Goal: Task Accomplishment & Management: Manage account settings

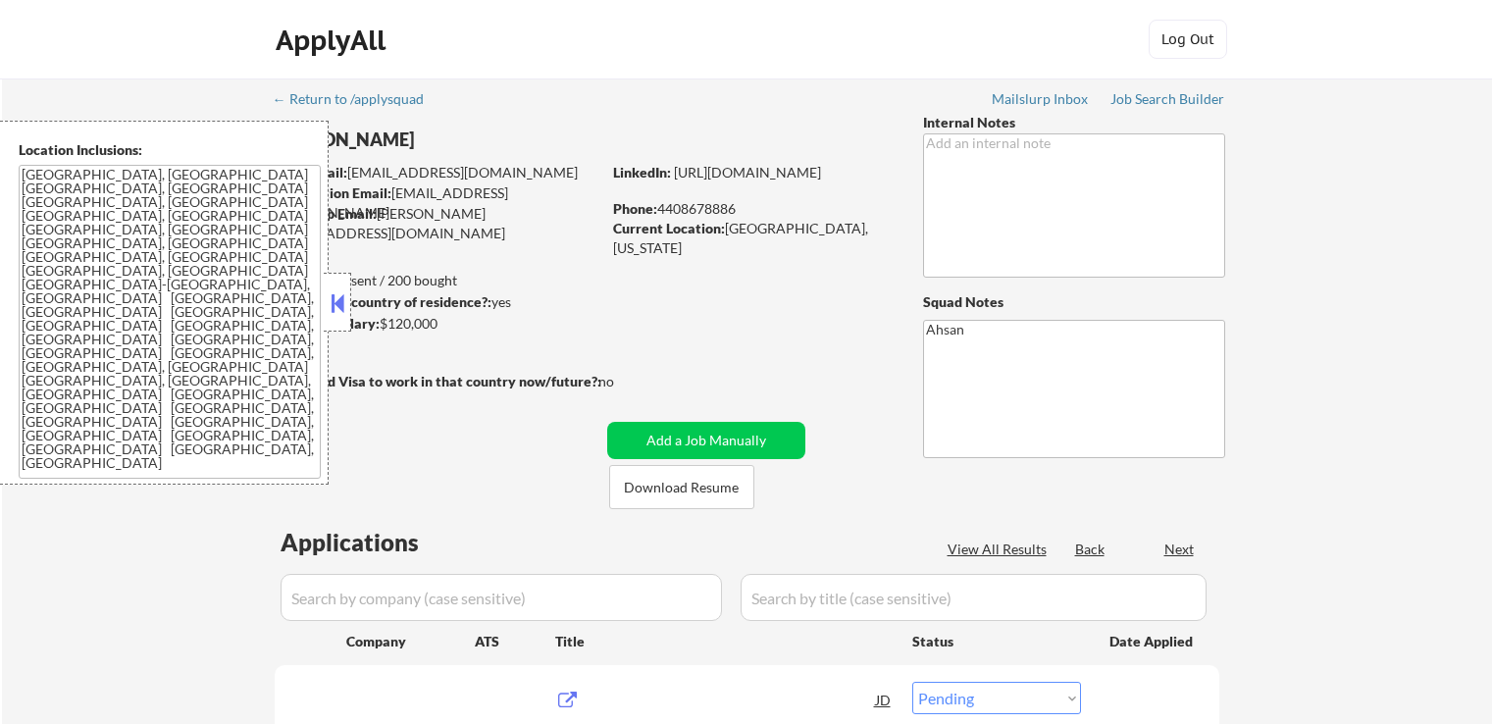
select select ""pending""
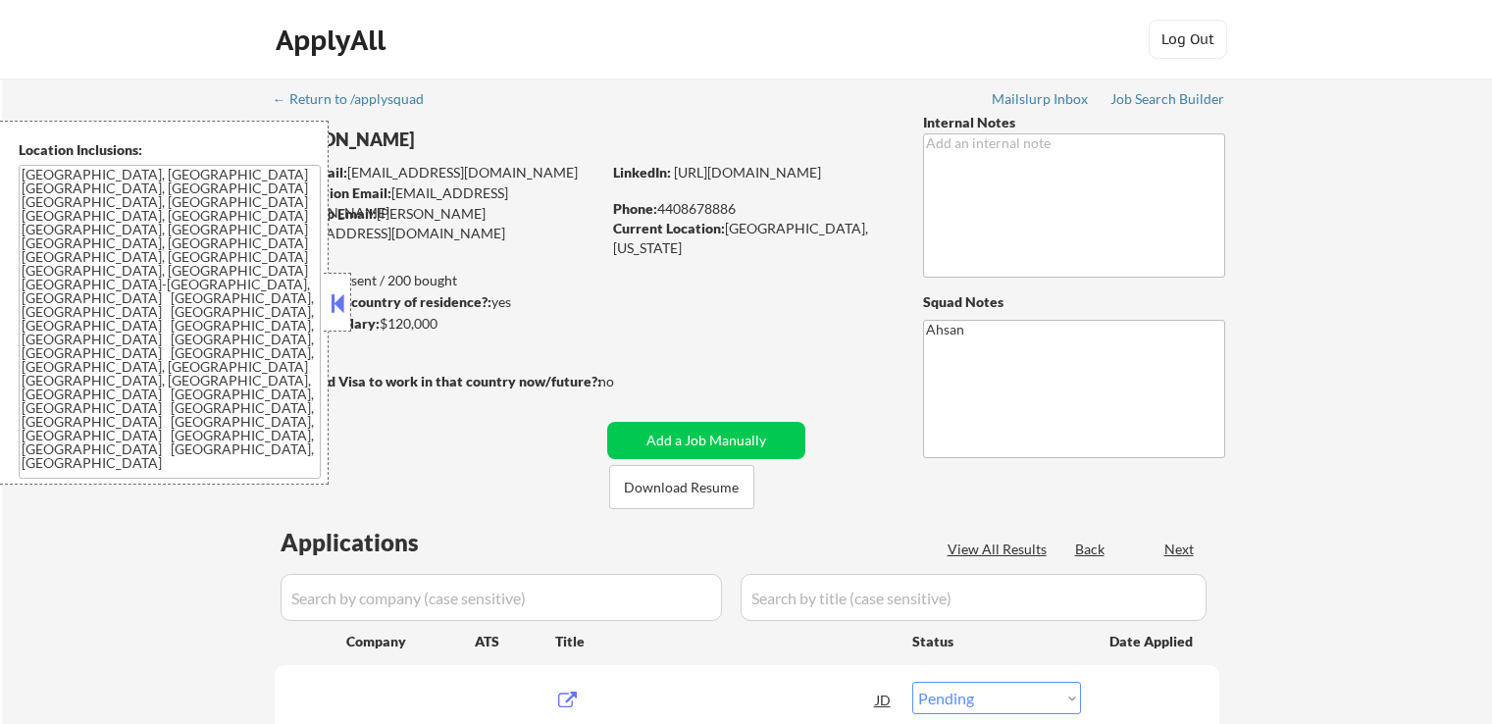
select select ""pending""
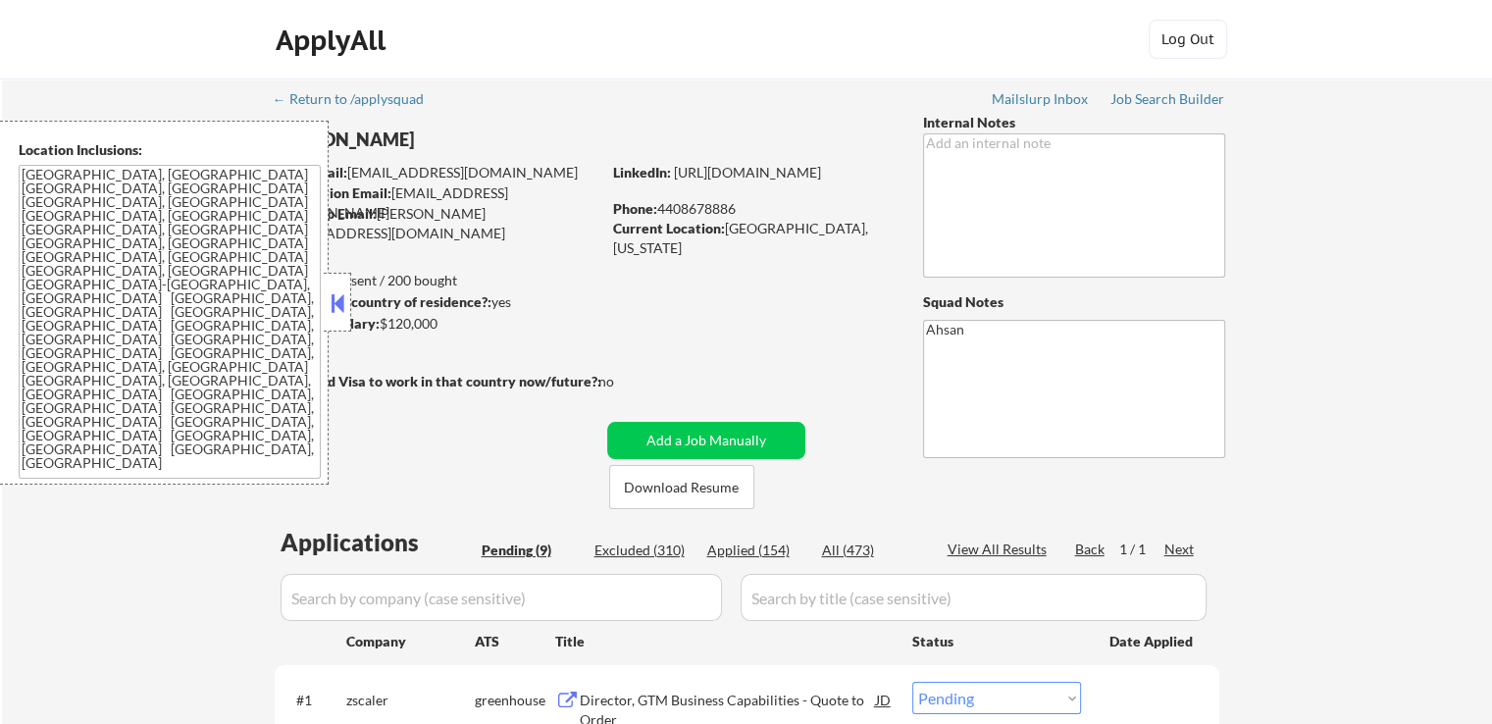
click at [337, 293] on button at bounding box center [338, 302] width 22 height 29
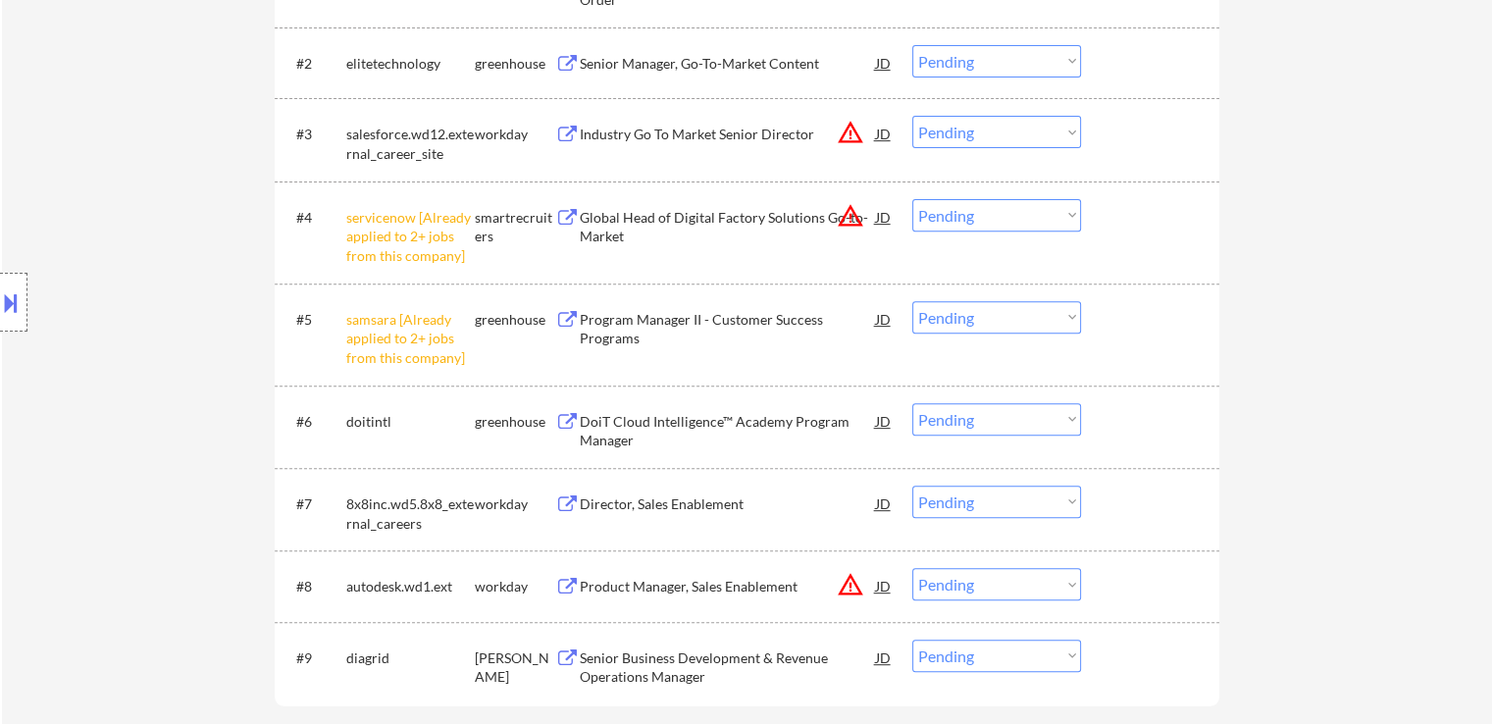
scroll to position [687, 0]
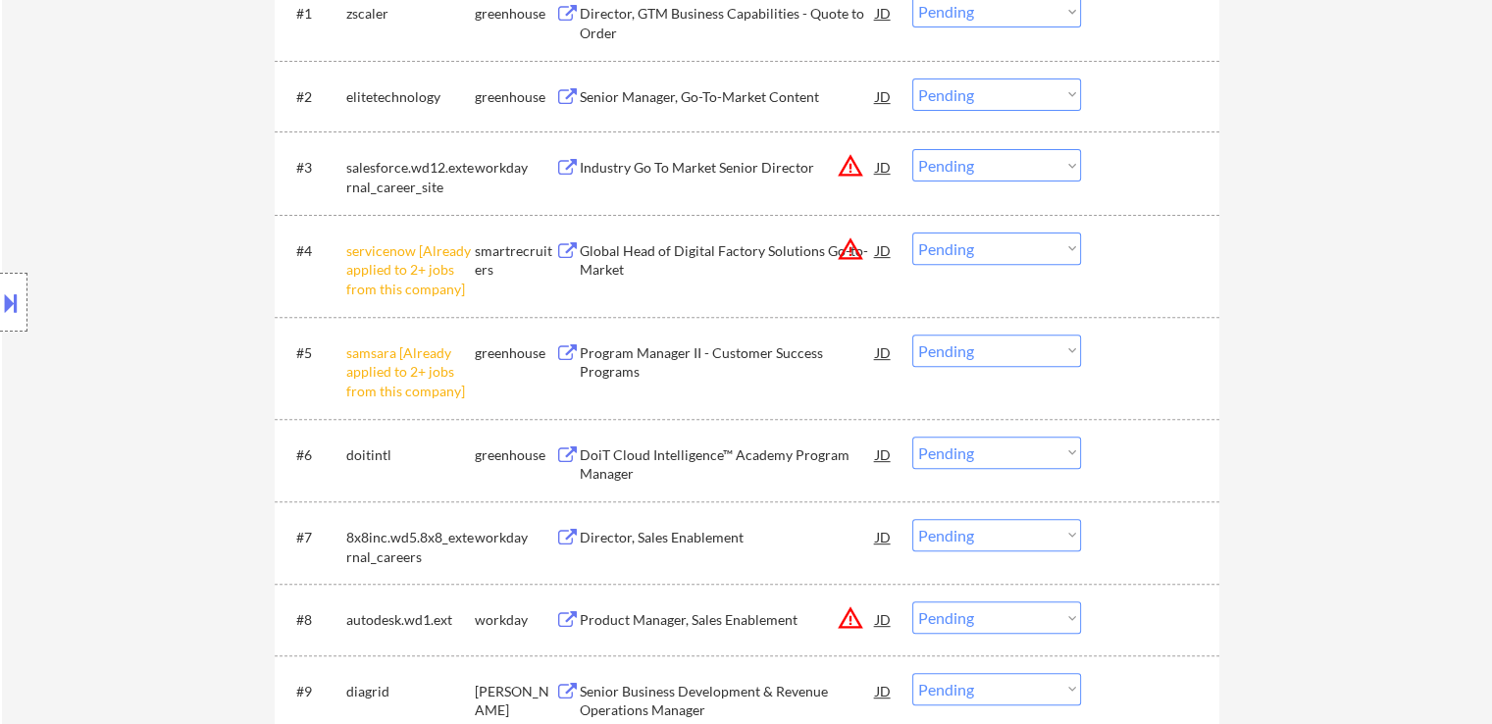
click at [942, 253] on select "Choose an option... Pending Applied Excluded (Questions) Excluded (Expired) Exc…" at bounding box center [997, 249] width 169 height 32
click at [913, 233] on select "Choose an option... Pending Applied Excluded (Questions) Excluded (Expired) Exc…" at bounding box center [997, 249] width 169 height 32
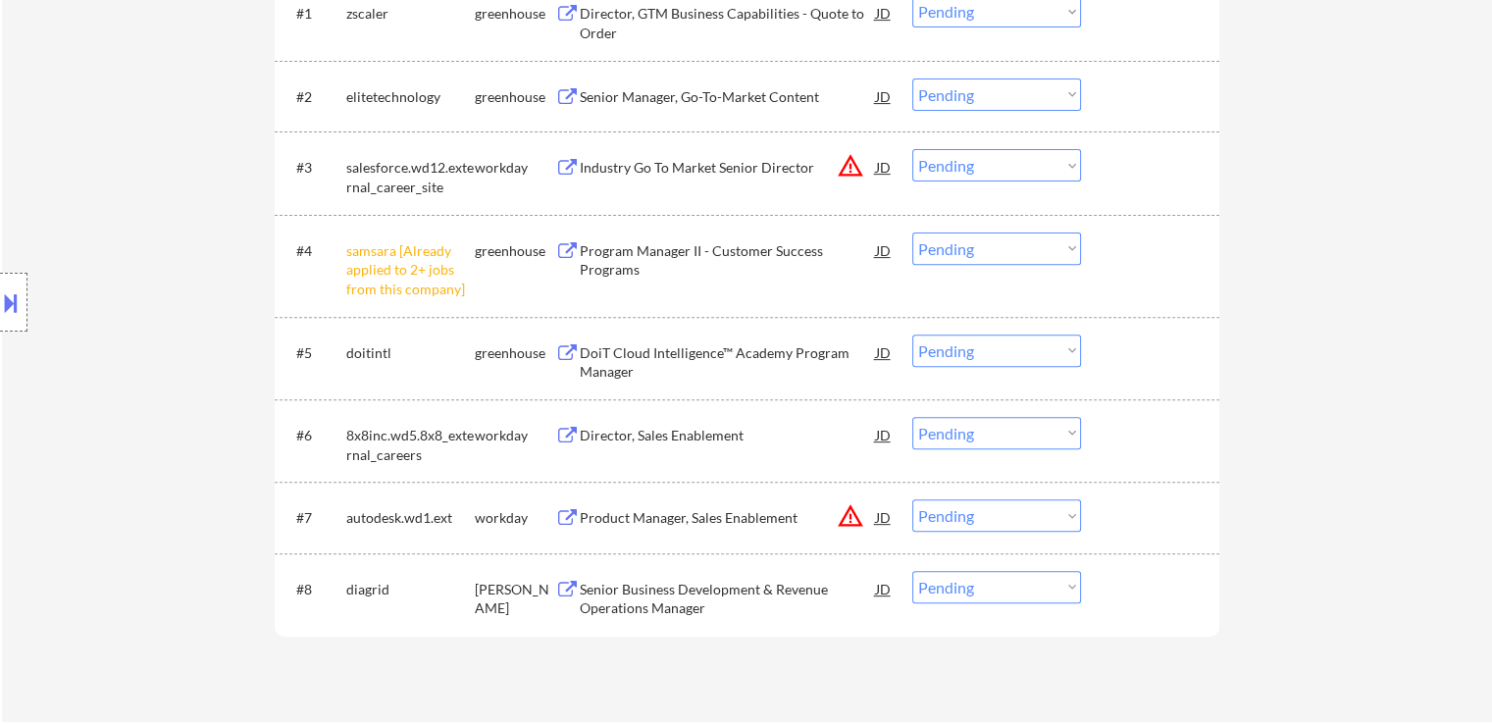
click at [961, 248] on select "Choose an option... Pending Applied Excluded (Questions) Excluded (Expired) Exc…" at bounding box center [997, 249] width 169 height 32
click at [913, 233] on select "Choose an option... Pending Applied Excluded (Questions) Excluded (Expired) Exc…" at bounding box center [997, 249] width 169 height 32
select select ""pending""
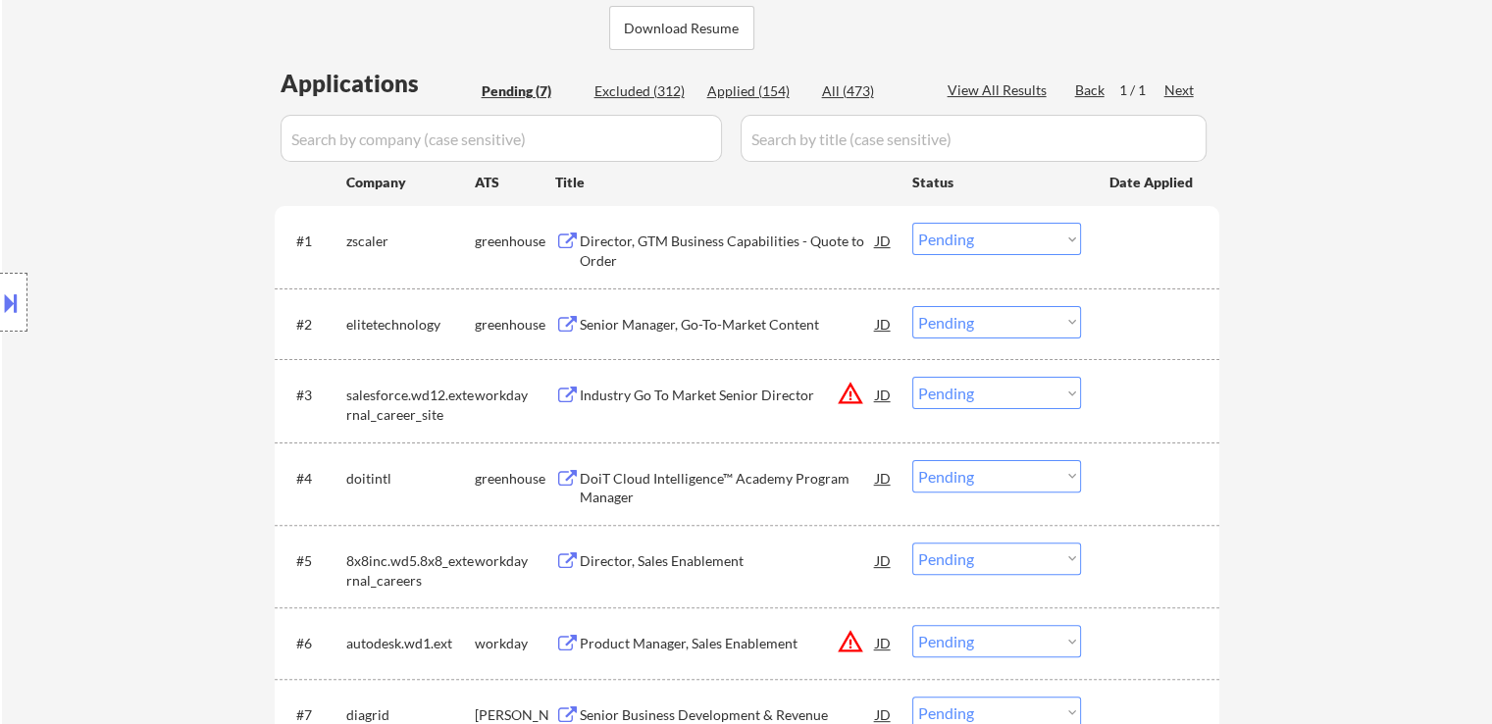
scroll to position [491, 0]
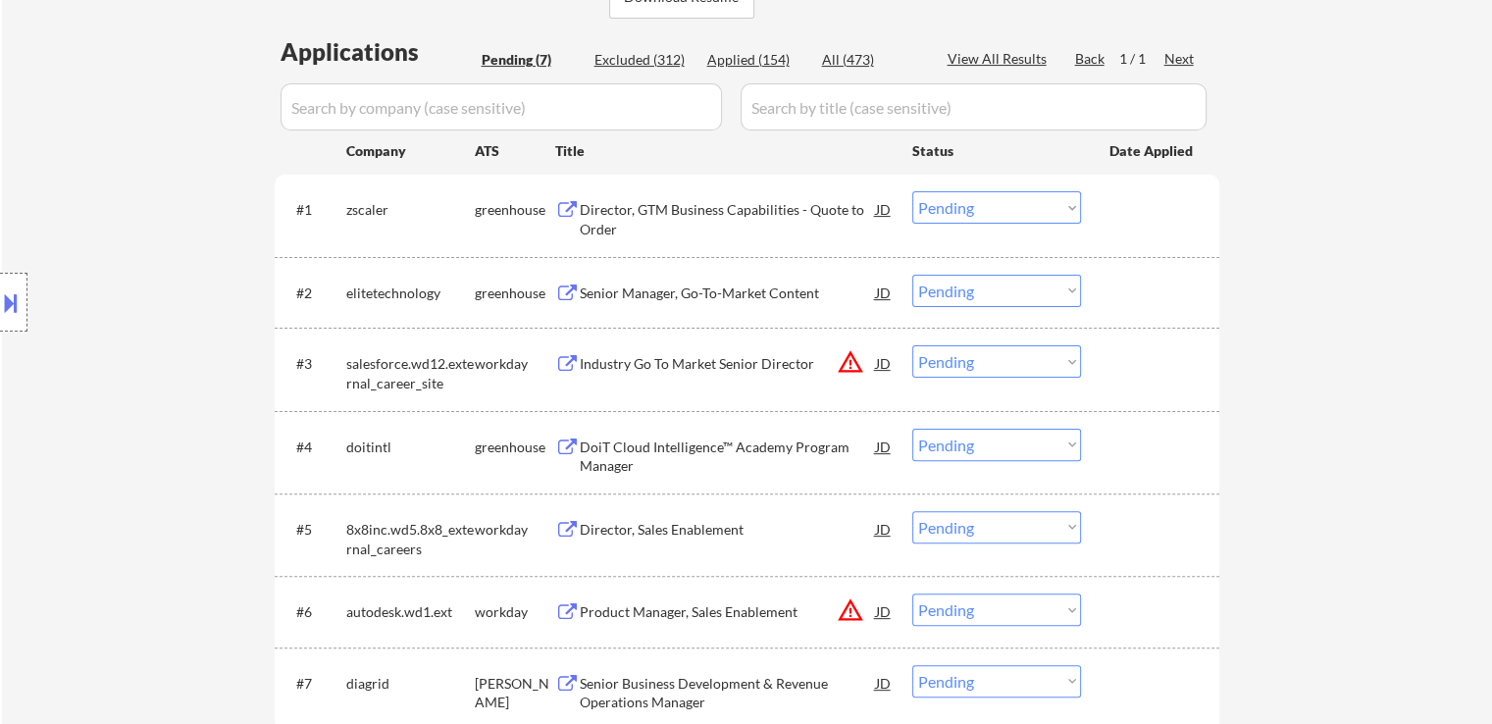
click at [695, 300] on div "Senior Manager, Go-To-Market Content" at bounding box center [728, 294] width 296 height 20
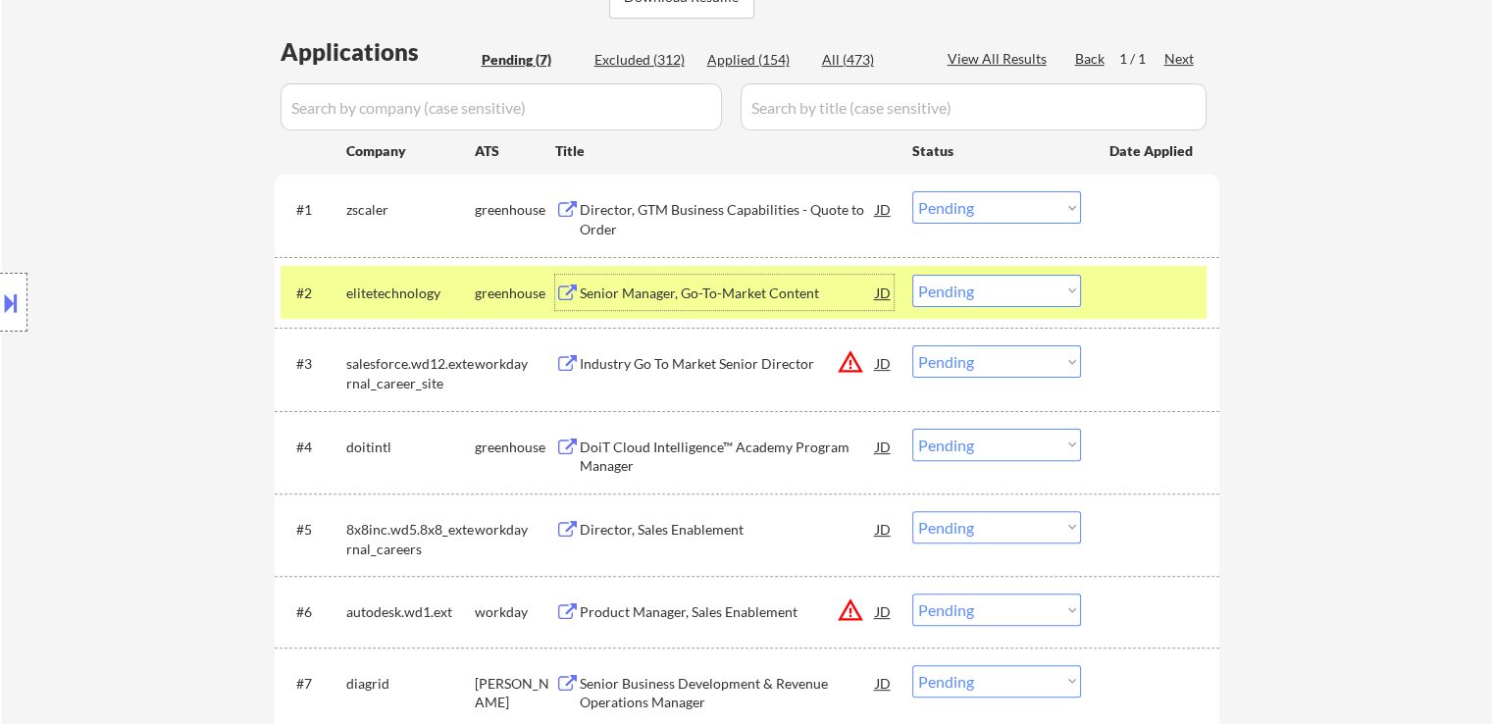
click at [960, 288] on select "Choose an option... Pending Applied Excluded (Questions) Excluded (Expired) Exc…" at bounding box center [997, 291] width 169 height 32
click at [913, 275] on select "Choose an option... Pending Applied Excluded (Questions) Excluded (Expired) Exc…" at bounding box center [997, 291] width 169 height 32
select select ""pending""
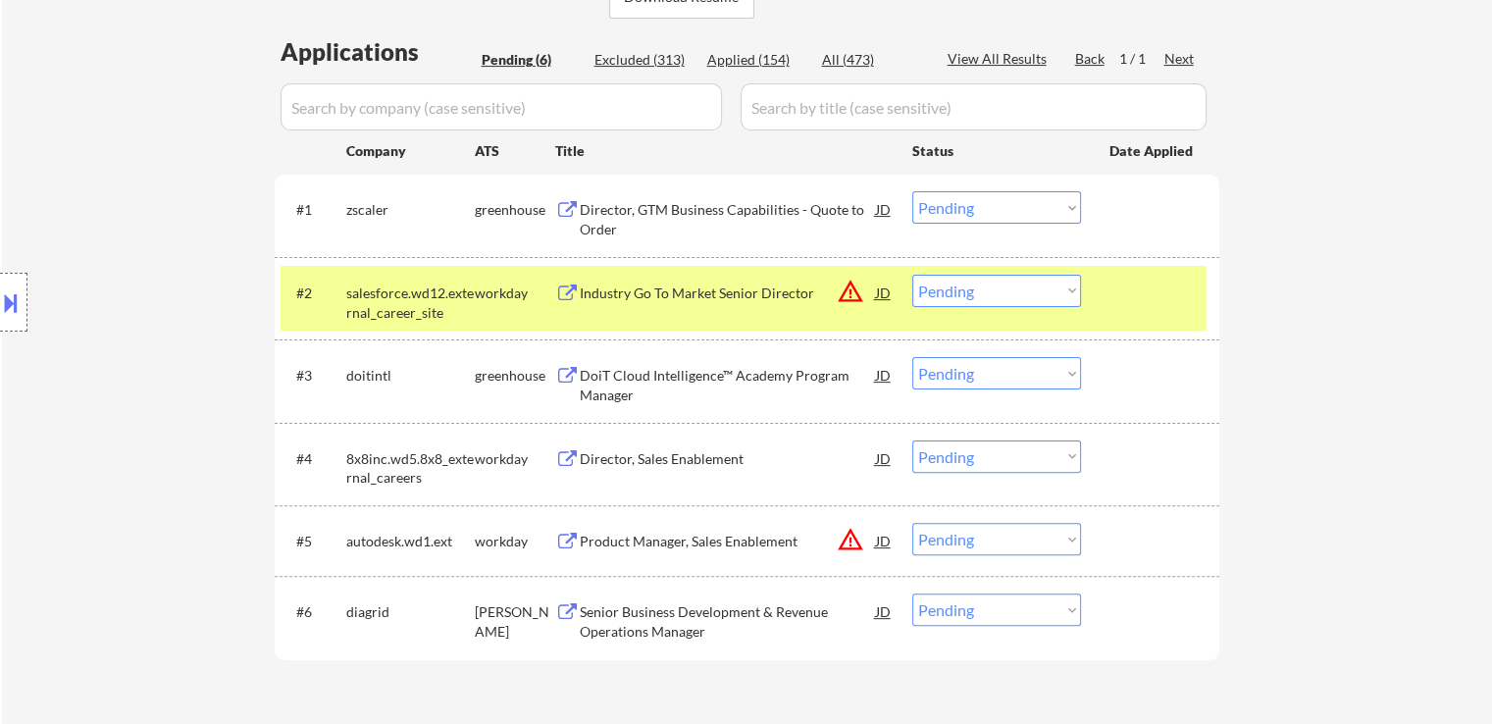
click at [699, 213] on div "Director, GTM Business Capabilities - Quote to Order" at bounding box center [728, 219] width 296 height 38
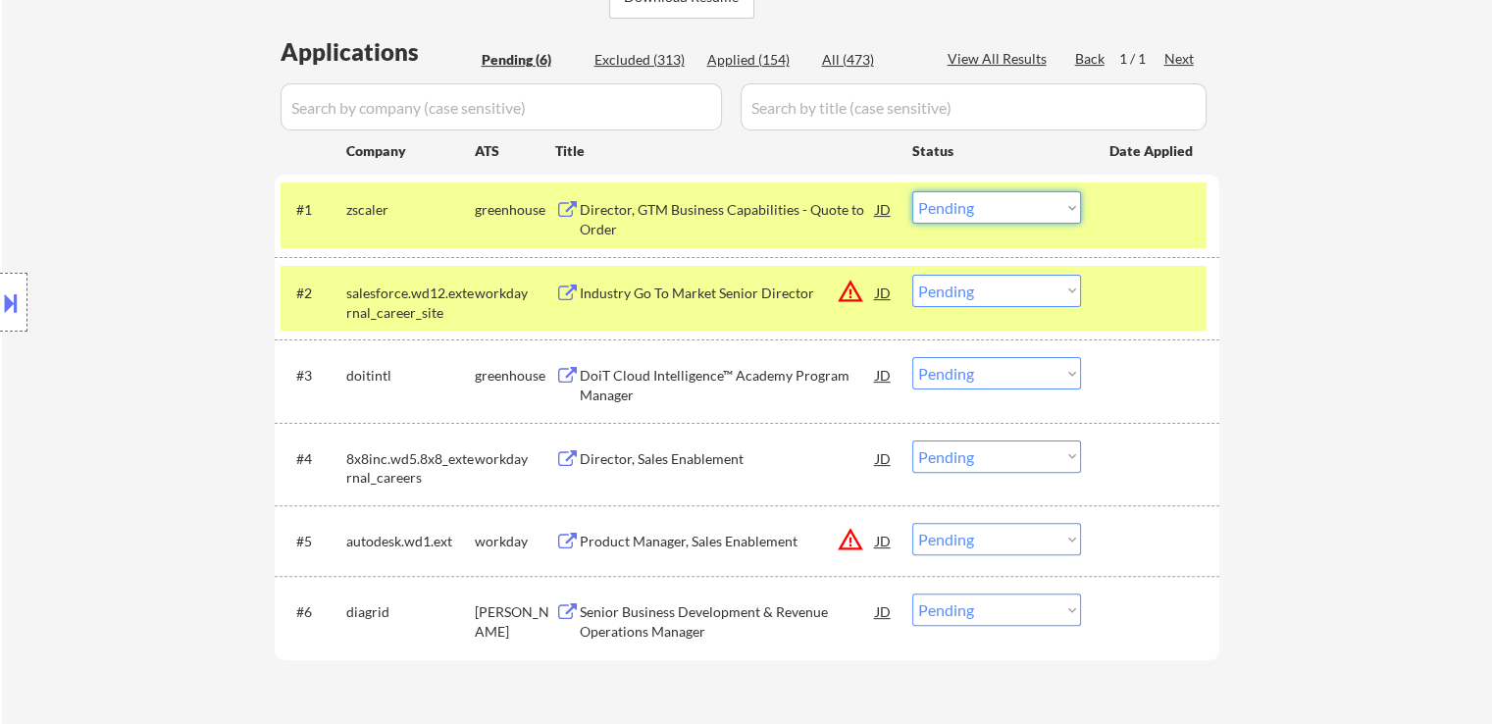
click at [966, 215] on select "Choose an option... Pending Applied Excluded (Questions) Excluded (Expired) Exc…" at bounding box center [997, 207] width 169 height 32
click at [913, 191] on select "Choose an option... Pending Applied Excluded (Questions) Excluded (Expired) Exc…" at bounding box center [997, 207] width 169 height 32
select select ""pending""
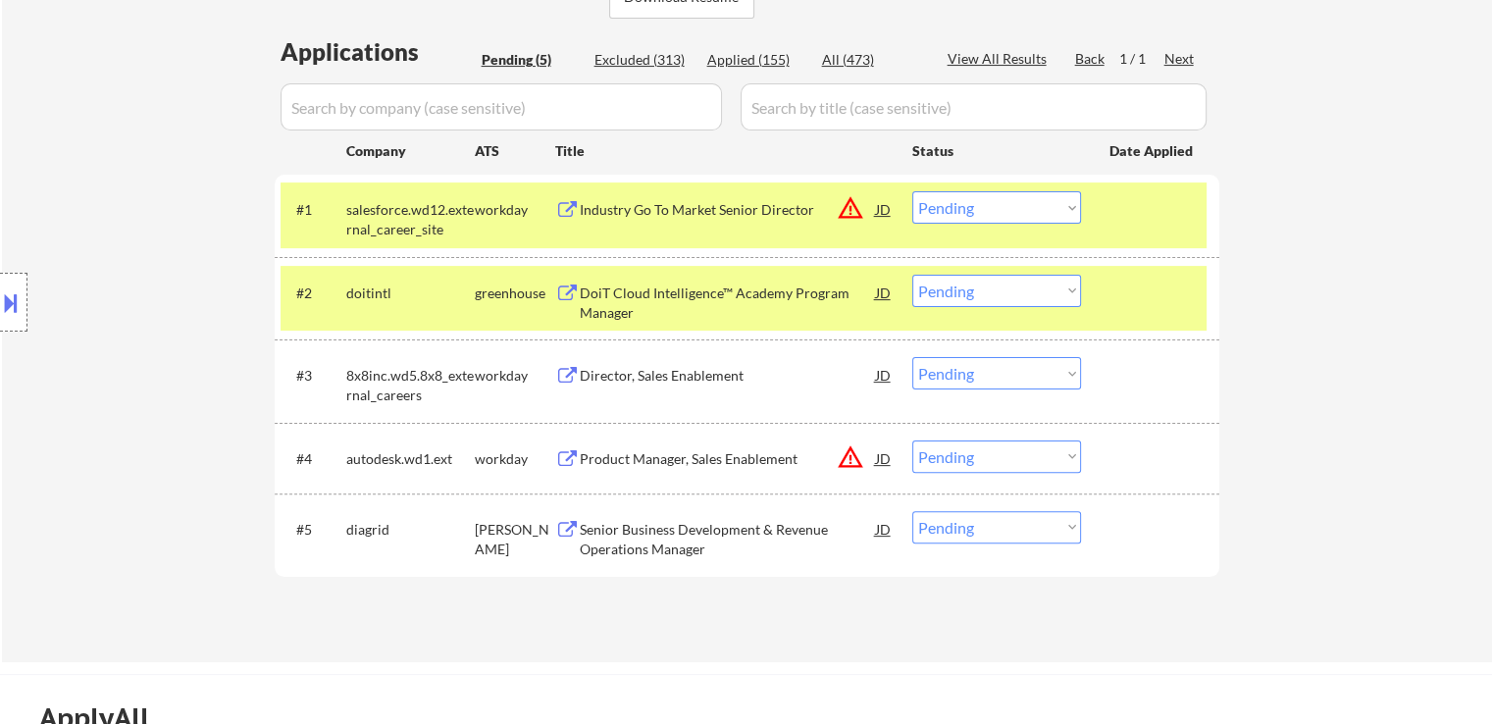
click at [714, 288] on div "DoiT Cloud Intelligence™ Academy Program Manager" at bounding box center [728, 303] width 296 height 38
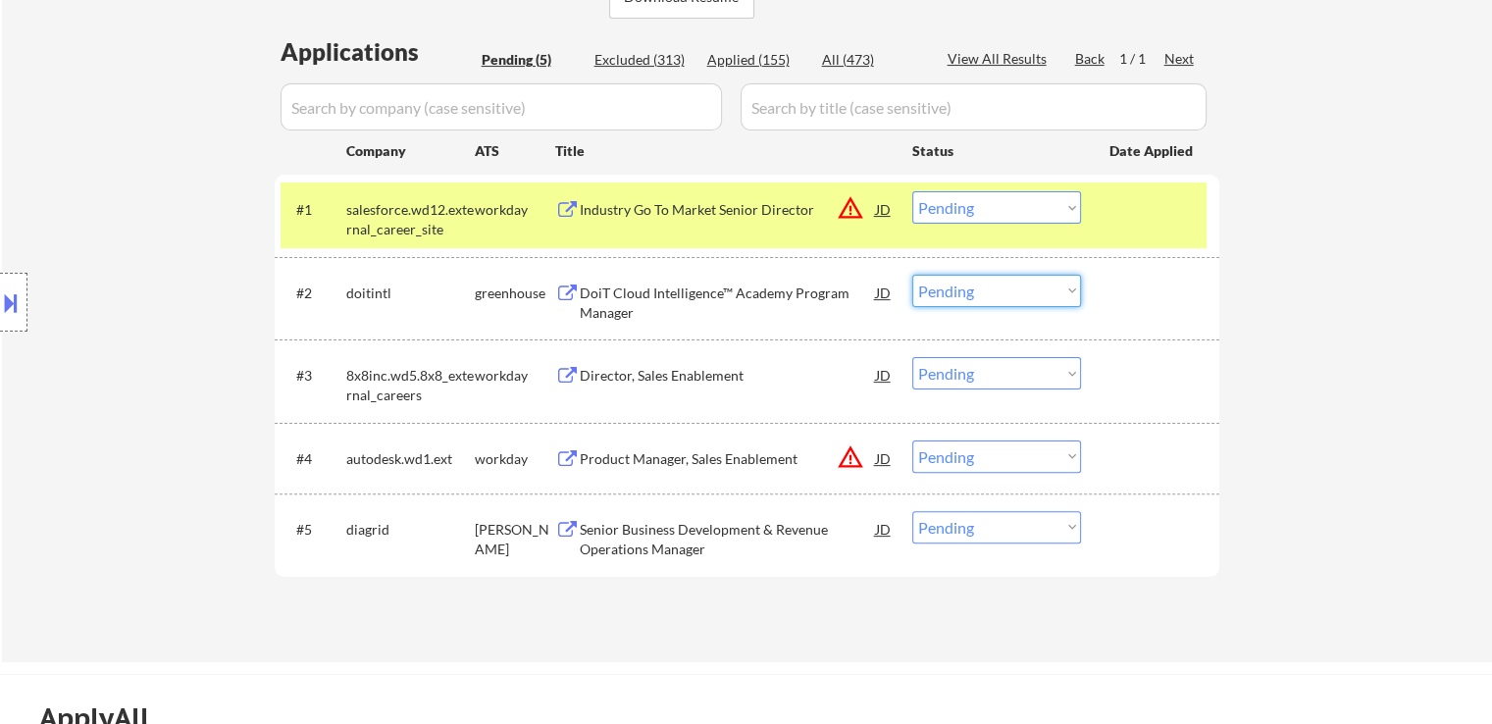
click at [974, 288] on select "Choose an option... Pending Applied Excluded (Questions) Excluded (Expired) Exc…" at bounding box center [997, 291] width 169 height 32
click at [913, 275] on select "Choose an option... Pending Applied Excluded (Questions) Excluded (Expired) Exc…" at bounding box center [997, 291] width 169 height 32
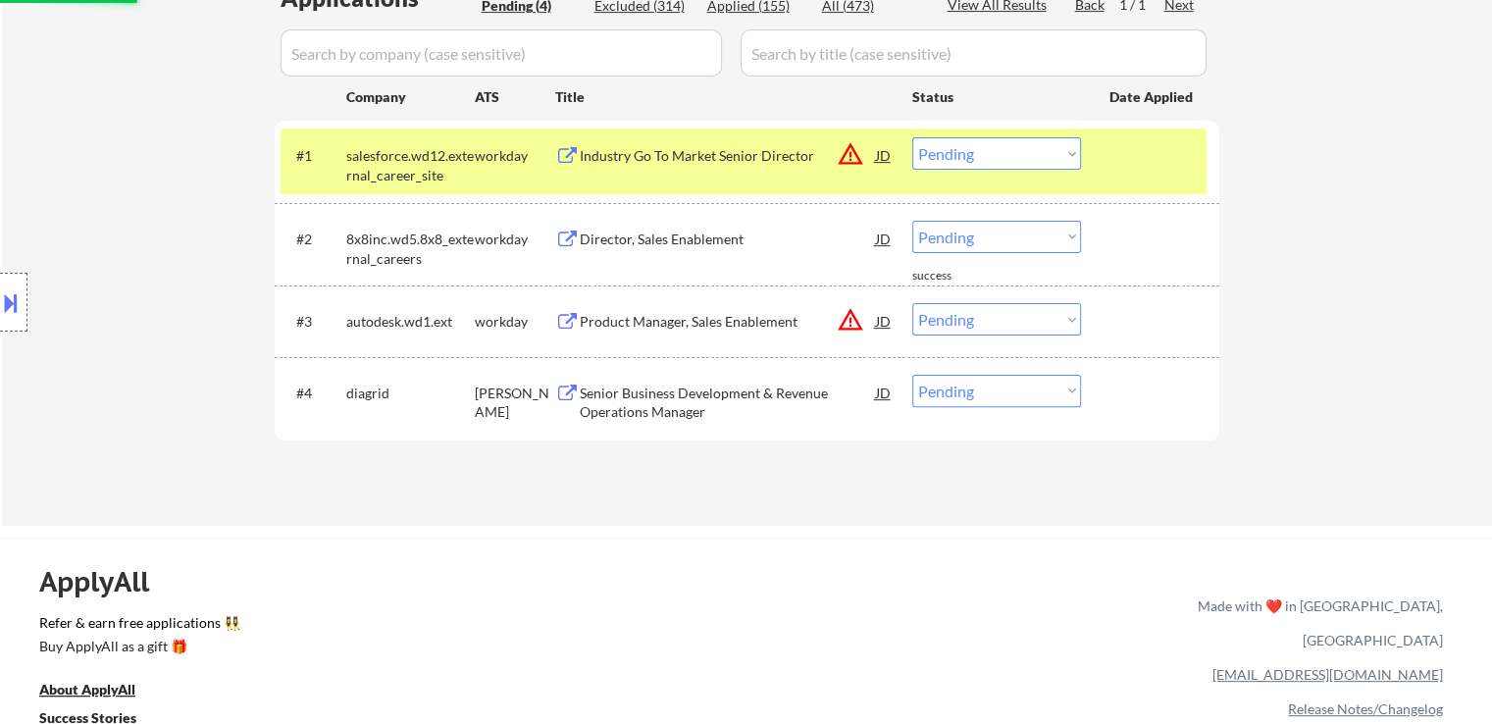
scroll to position [589, 0]
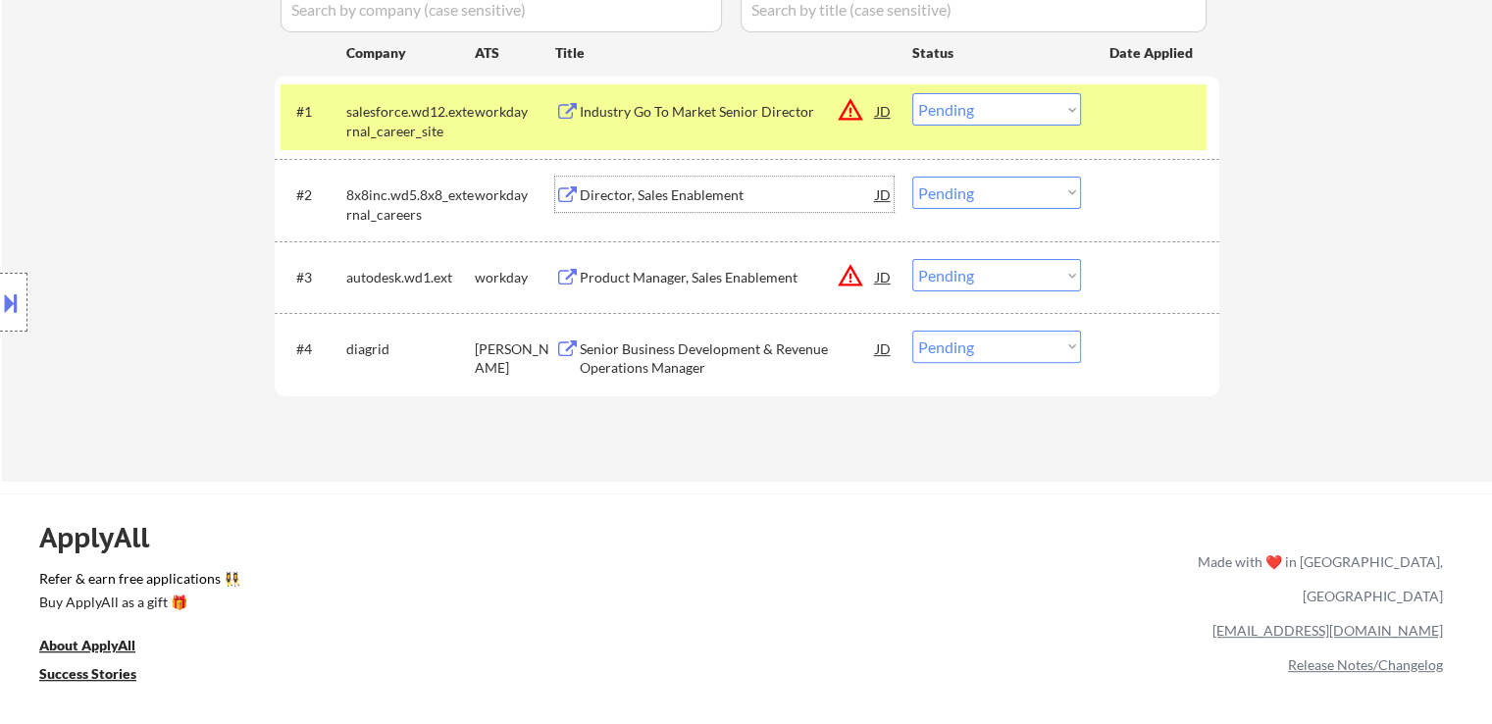
click at [684, 197] on div "Director, Sales Enablement" at bounding box center [728, 195] width 296 height 20
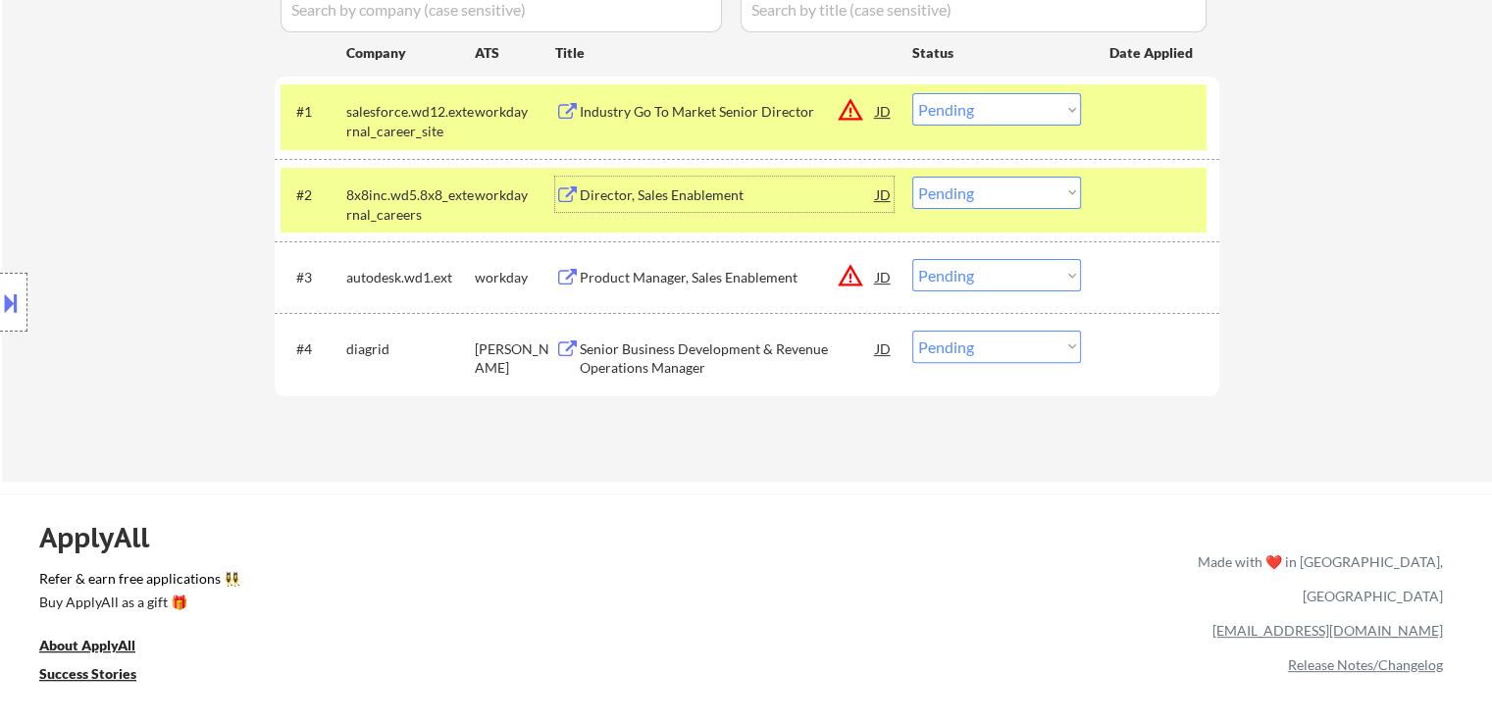
click at [971, 188] on select "Choose an option... Pending Applied Excluded (Questions) Excluded (Expired) Exc…" at bounding box center [997, 193] width 169 height 32
click at [913, 177] on select "Choose an option... Pending Applied Excluded (Questions) Excluded (Expired) Exc…" at bounding box center [997, 193] width 169 height 32
select select ""pending""
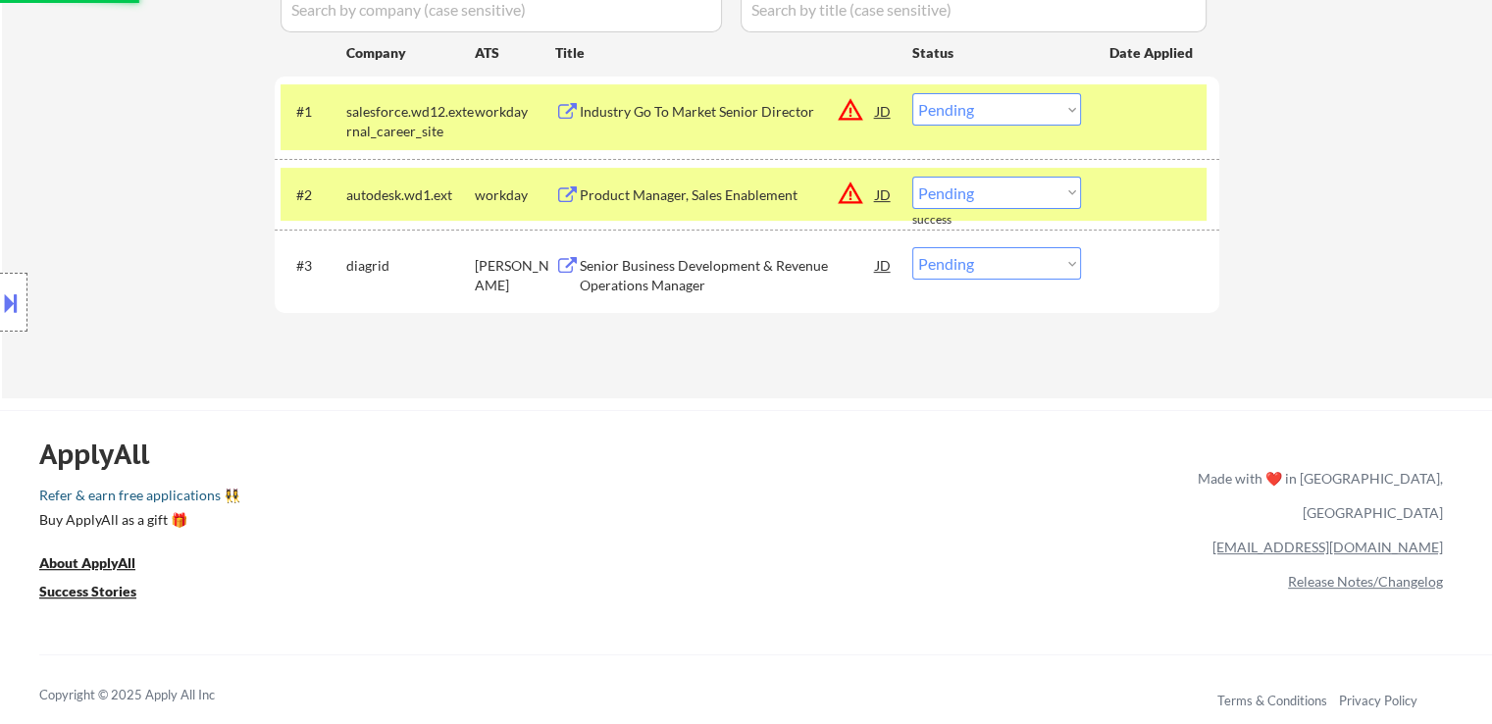
click at [443, 503] on link "Refer & earn free applications 👯‍♀️" at bounding box center [413, 499] width 749 height 21
click at [648, 263] on div "Senior Business Development & Revenue Operations Manager" at bounding box center [728, 275] width 296 height 38
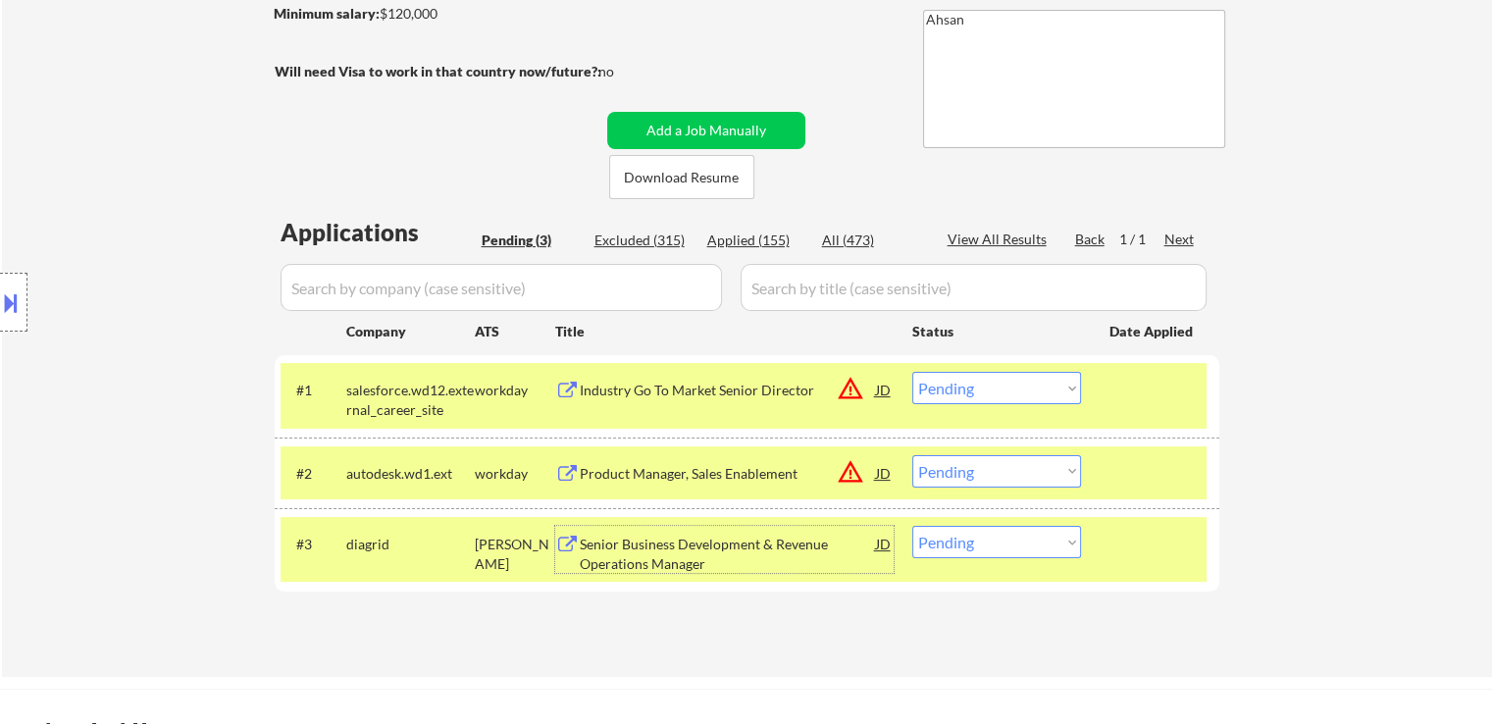
scroll to position [491, 0]
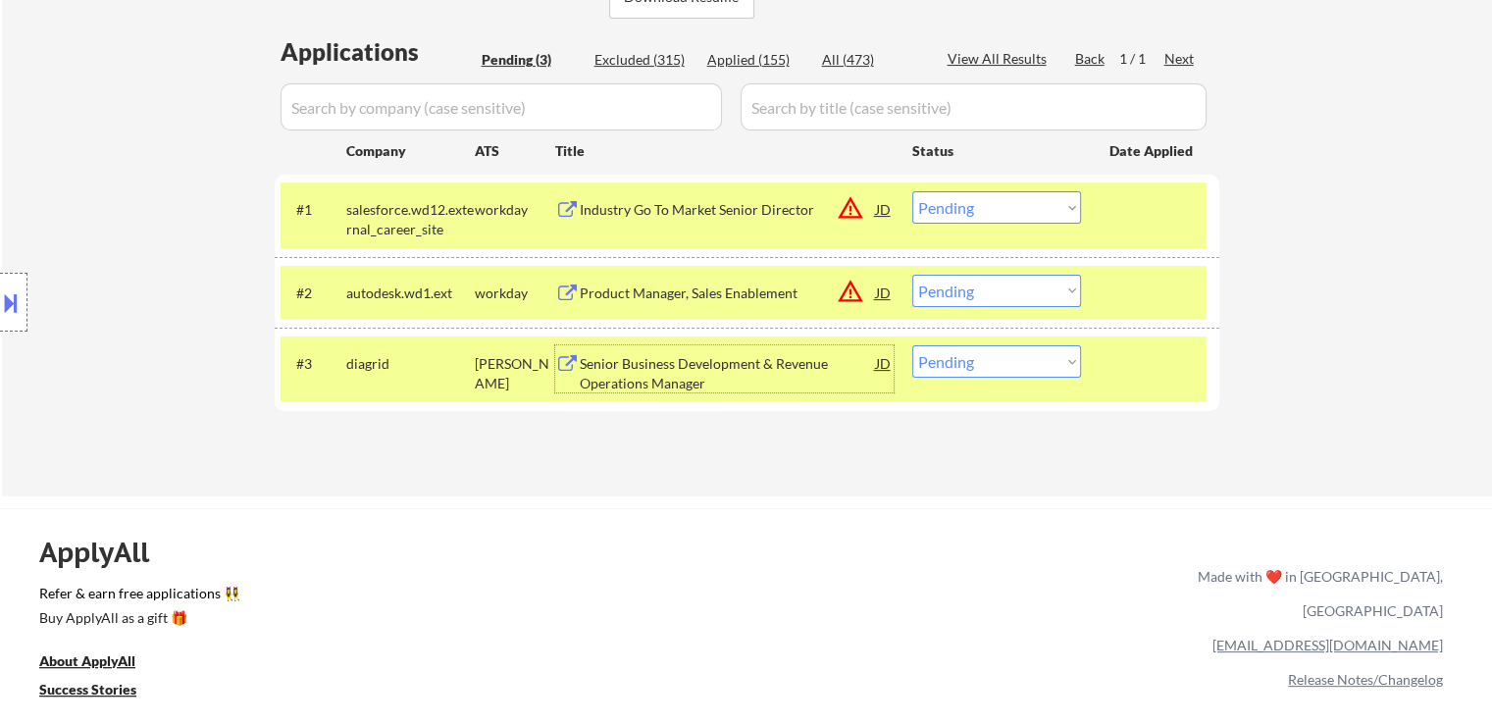
click at [1018, 360] on select "Choose an option... Pending Applied Excluded (Questions) Excluded (Expired) Exc…" at bounding box center [997, 361] width 169 height 32
select select ""excluded""
click at [913, 345] on select "Choose an option... Pending Applied Excluded (Questions) Excluded (Expired) Exc…" at bounding box center [997, 361] width 169 height 32
click at [625, 214] on div "Industry Go To Market Senior Director" at bounding box center [728, 210] width 296 height 20
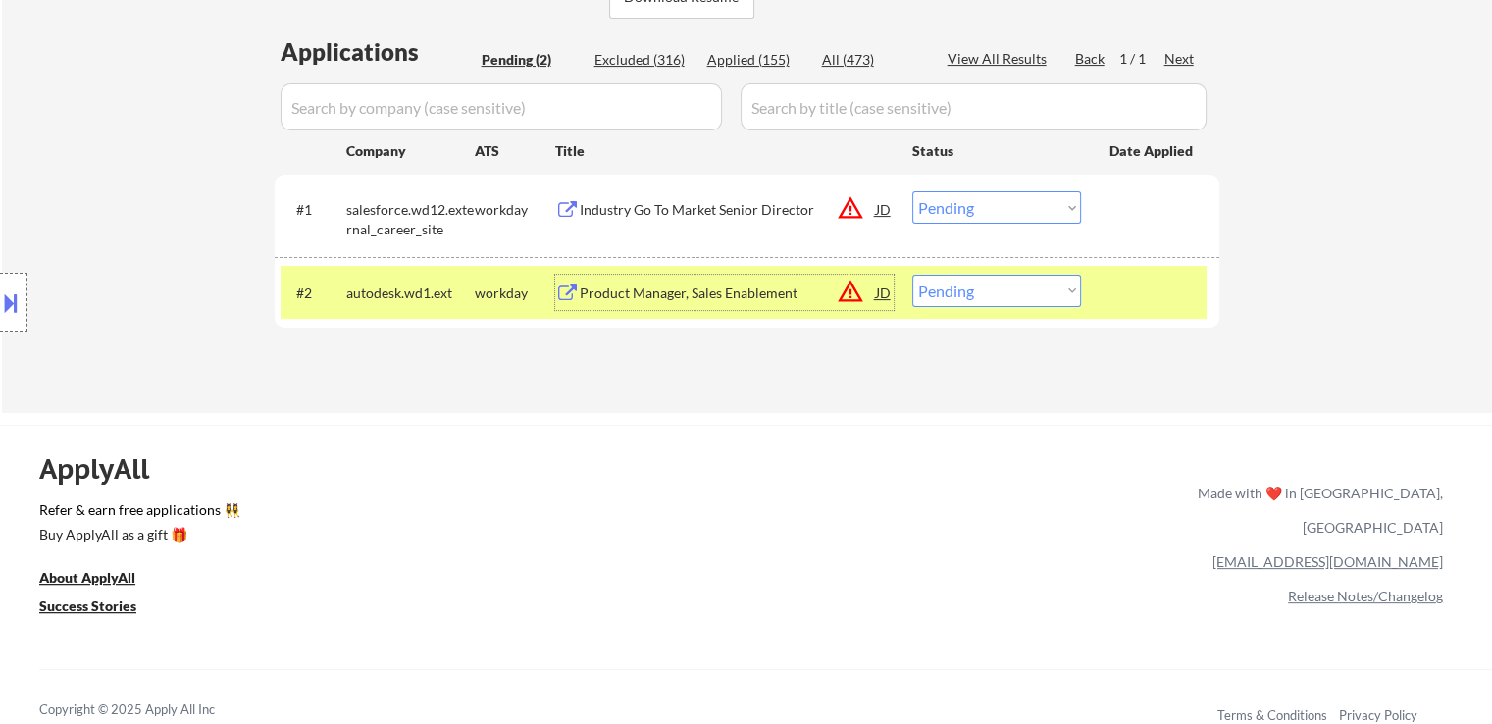
click at [692, 303] on div "Product Manager, Sales Enablement" at bounding box center [728, 292] width 296 height 35
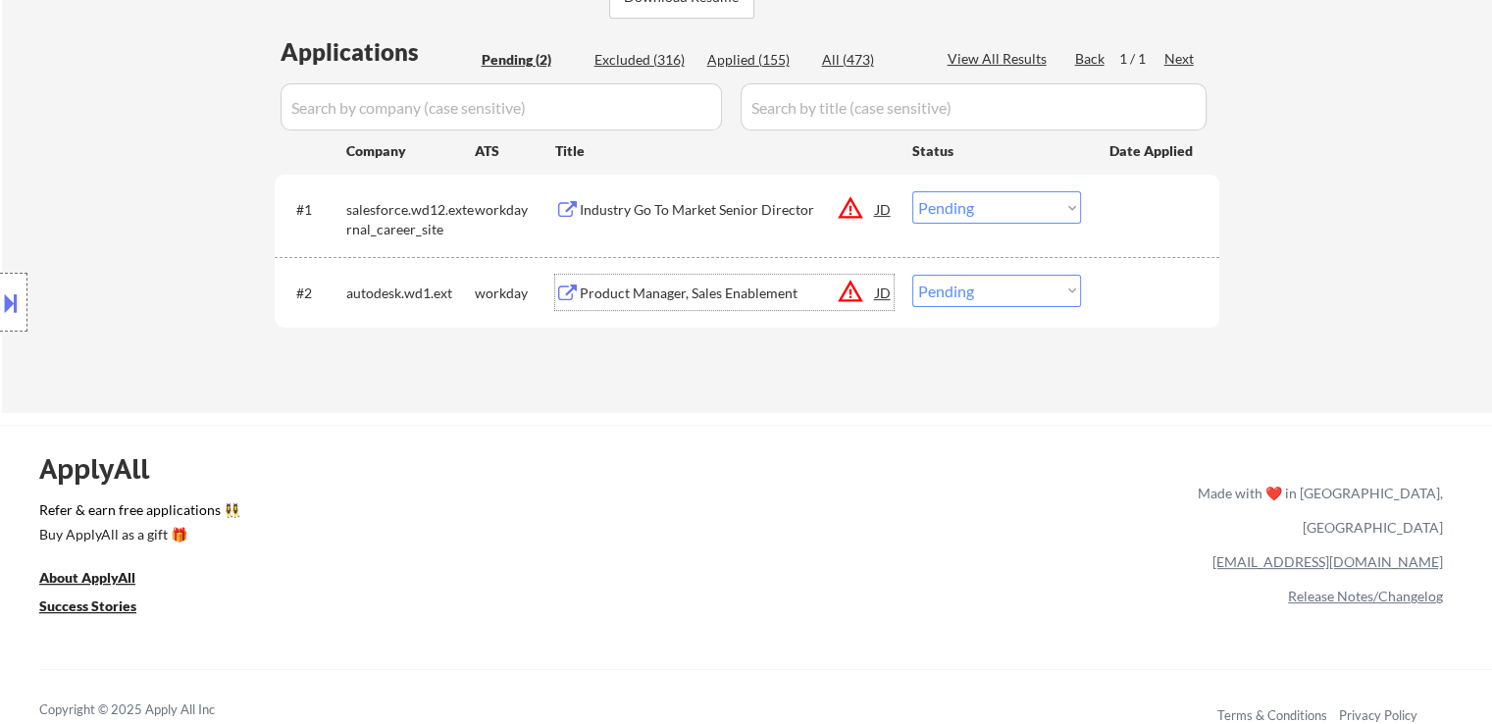
drag, startPoint x: 954, startPoint y: 214, endPoint x: 966, endPoint y: 221, distance: 14.5
click at [954, 214] on select "Choose an option... Pending Applied Excluded (Questions) Excluded (Expired) Exc…" at bounding box center [997, 207] width 169 height 32
click at [913, 191] on select "Choose an option... Pending Applied Excluded (Questions) Excluded (Expired) Exc…" at bounding box center [997, 207] width 169 height 32
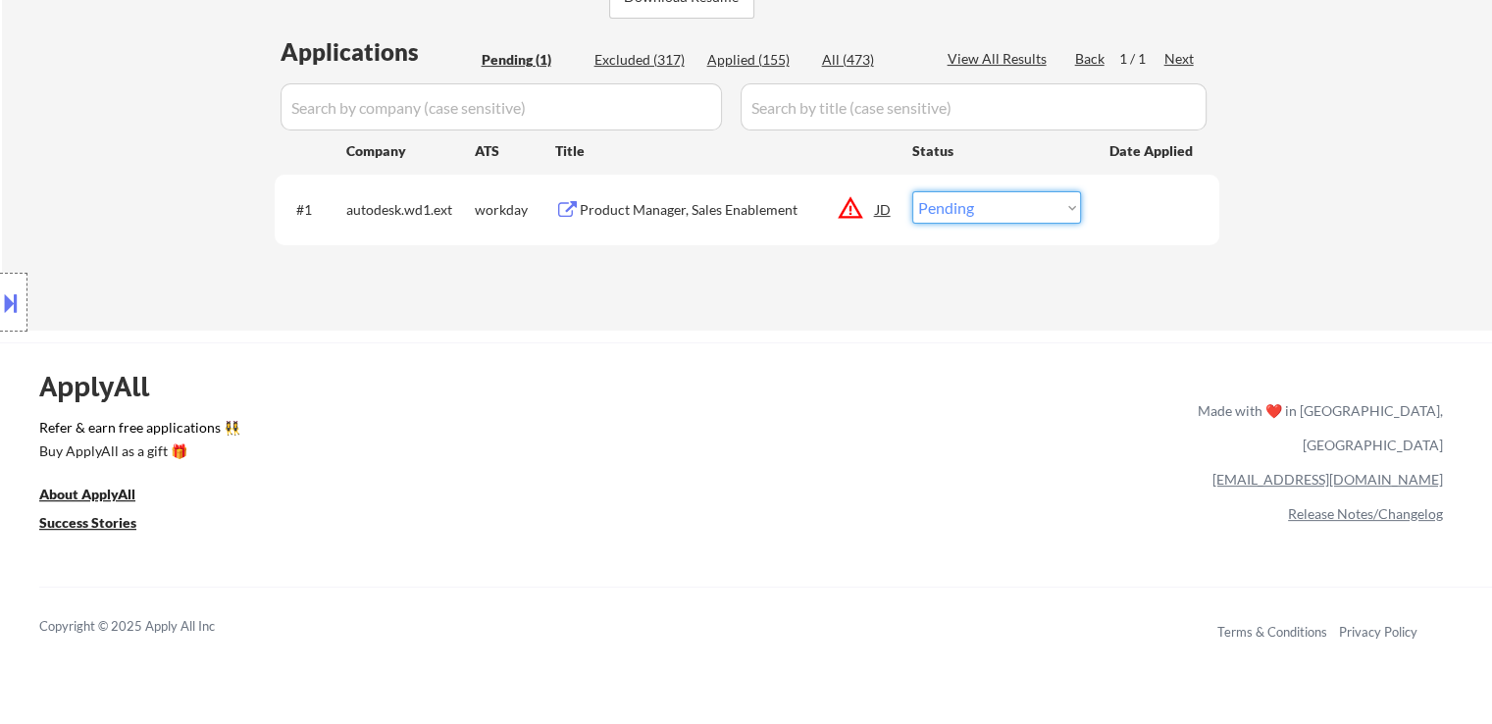
click at [966, 192] on select "Choose an option... Pending Applied Excluded (Questions) Excluded (Expired) Exc…" at bounding box center [997, 207] width 169 height 32
select select ""excluded__location_""
click at [913, 191] on select "Choose an option... Pending Applied Excluded (Questions) Excluded (Expired) Exc…" at bounding box center [997, 207] width 169 height 32
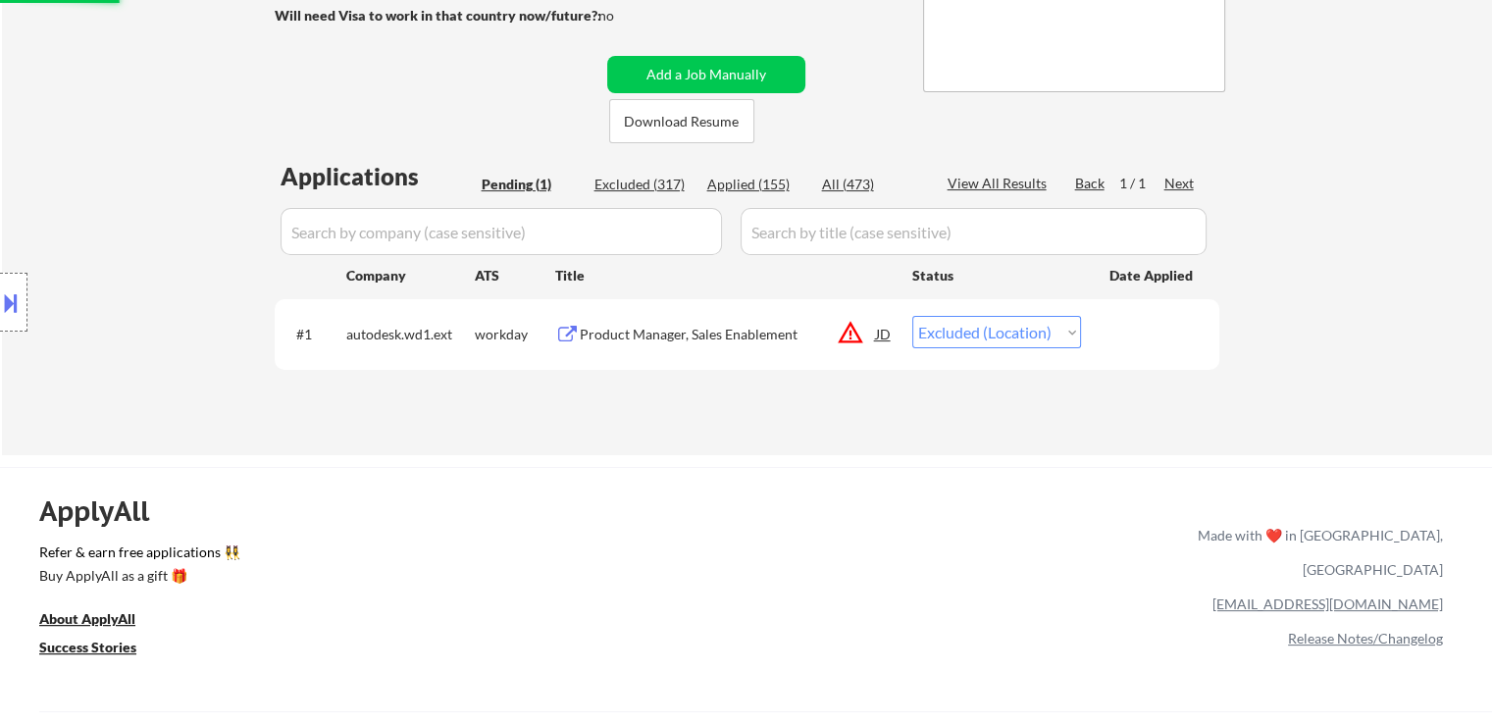
scroll to position [196, 0]
